Goal: Check status: Check status

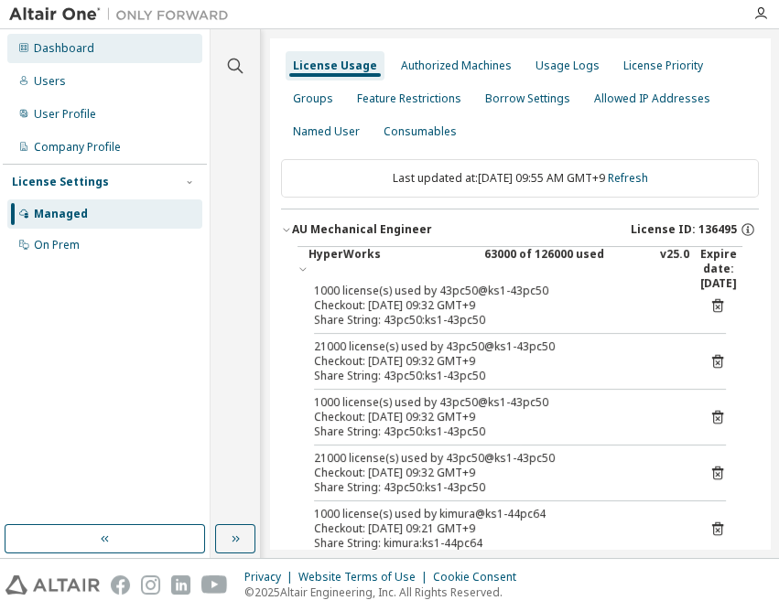
click at [64, 49] on div "Dashboard" at bounding box center [64, 48] width 60 height 15
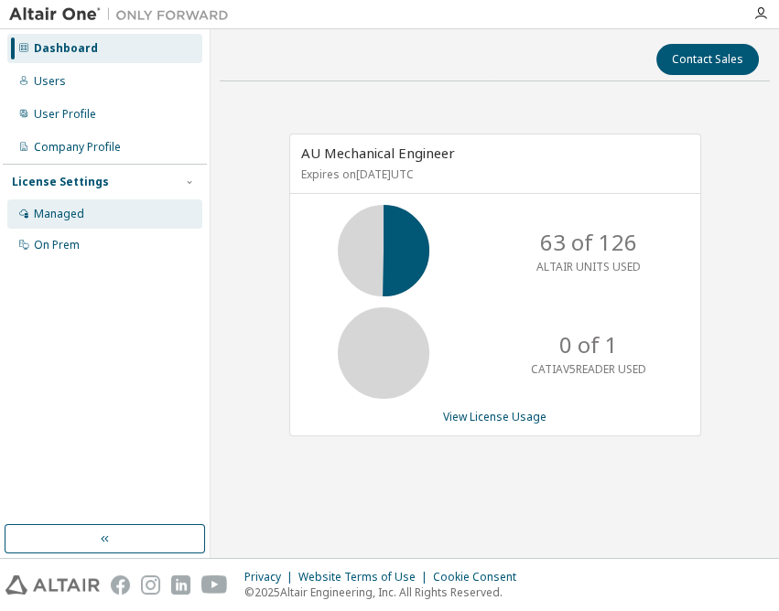
click at [59, 214] on div "Managed" at bounding box center [59, 214] width 50 height 15
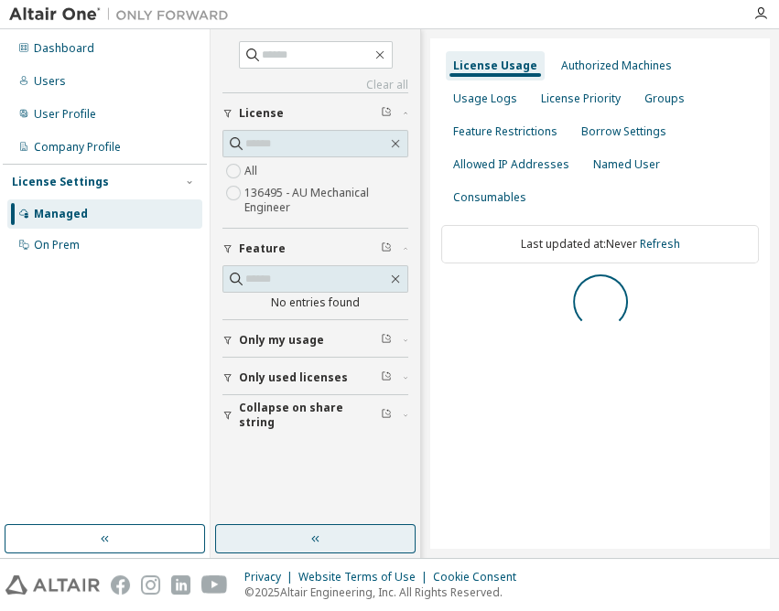
click at [320, 540] on icon "button" at bounding box center [315, 539] width 15 height 15
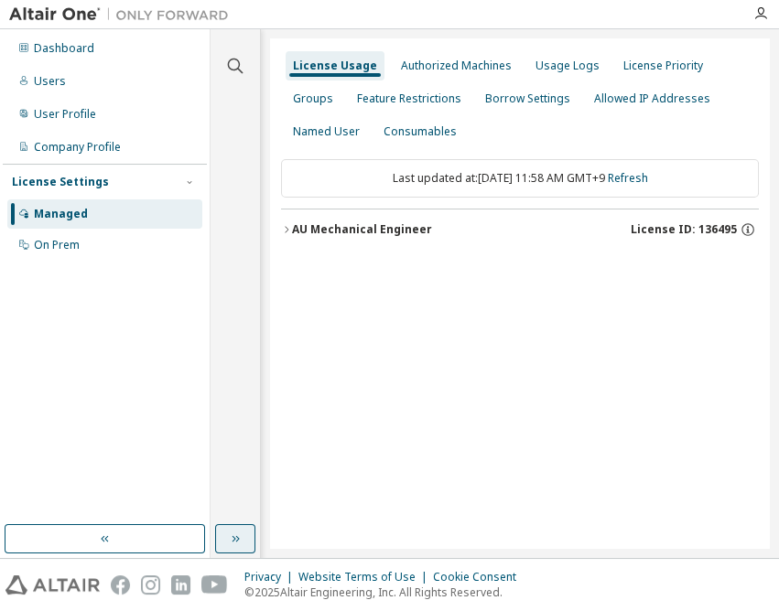
click at [360, 235] on div "AU Mechanical Engineer" at bounding box center [362, 229] width 140 height 15
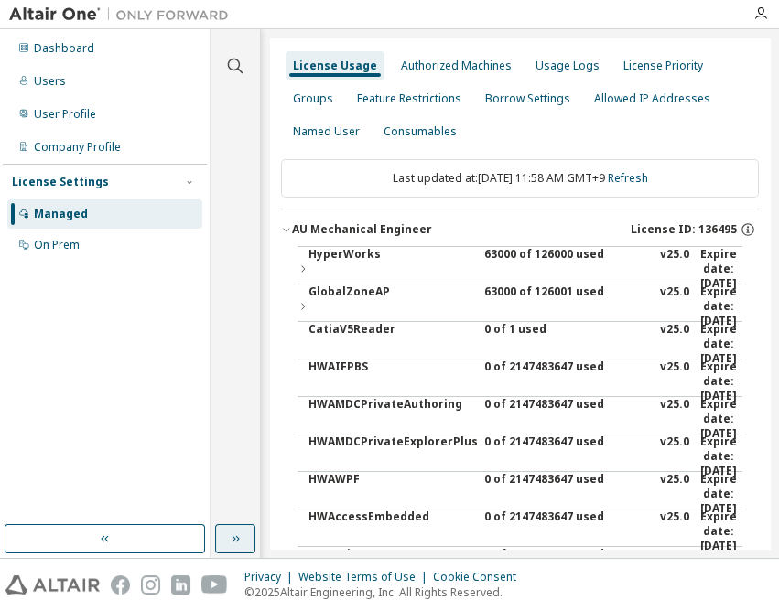
click at [520, 247] on div "63000 of 126000 used" at bounding box center [566, 269] width 165 height 44
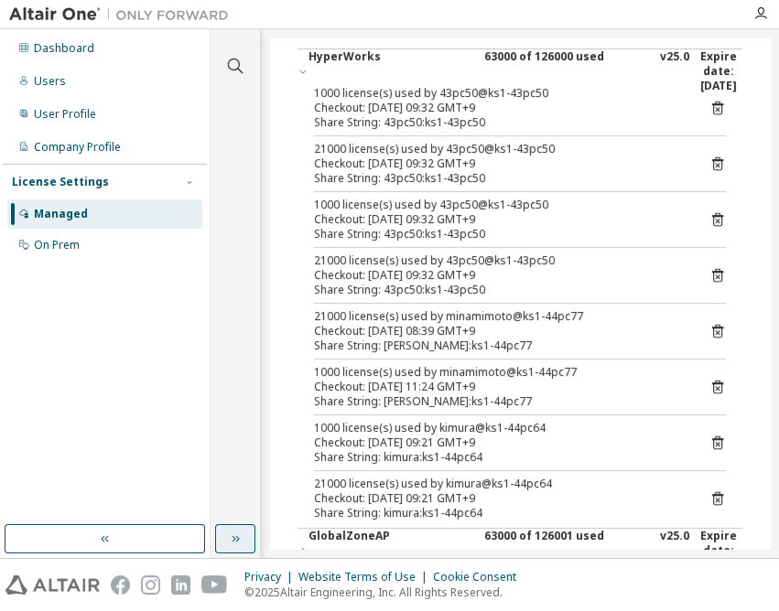
scroll to position [249, 0]
